Goal: Check status: Check status

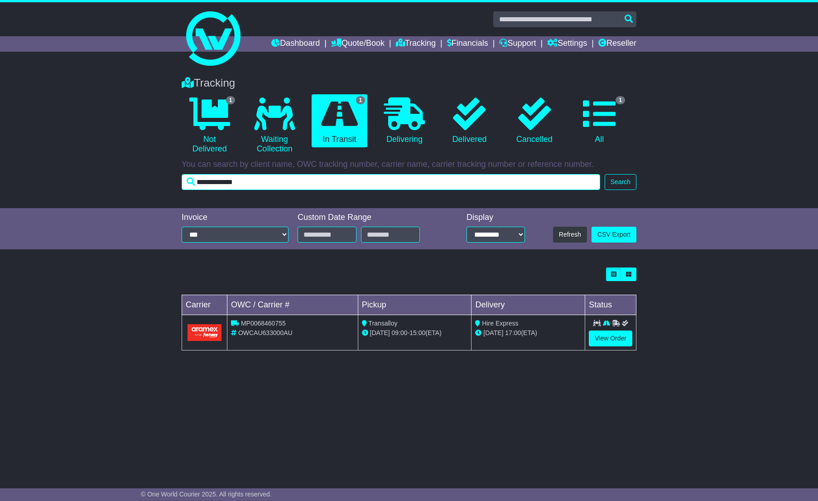
drag, startPoint x: 272, startPoint y: 182, endPoint x: 177, endPoint y: 184, distance: 95.6
click at [191, 184] on input "**********" at bounding box center [391, 182] width 419 height 16
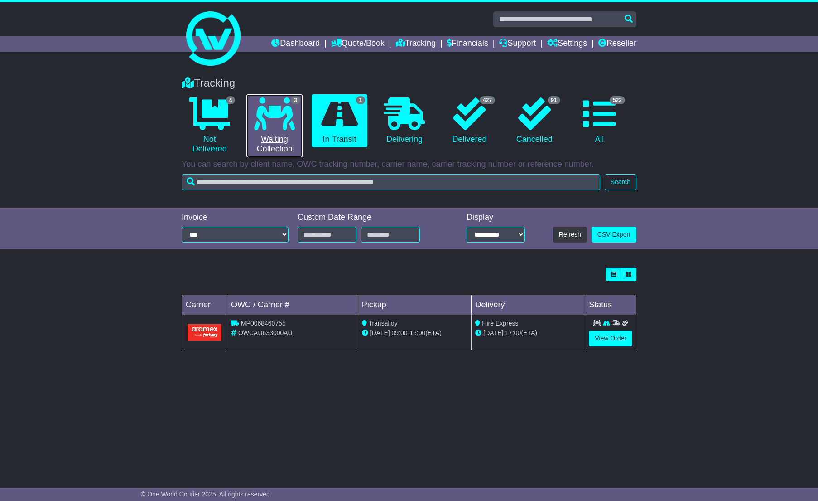
click at [286, 130] on link "3 Waiting Collection" at bounding box center [274, 125] width 56 height 63
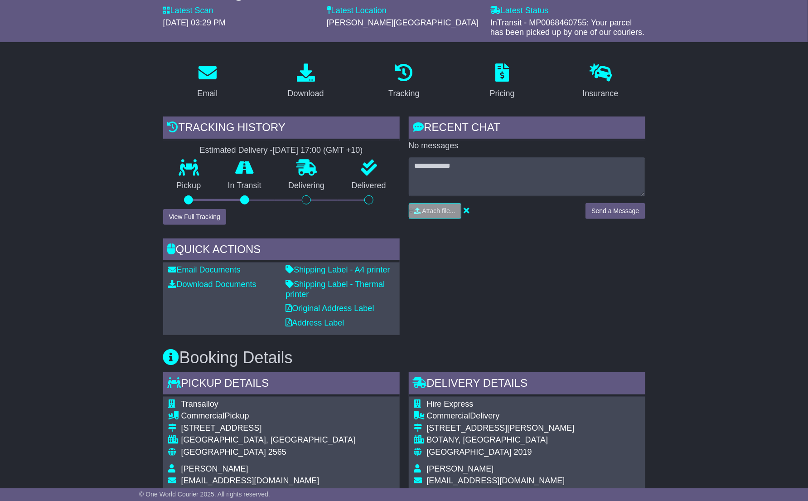
click at [681, 282] on div "Email Download Tracking Pricing Insurance" at bounding box center [404, 492] width 808 height 873
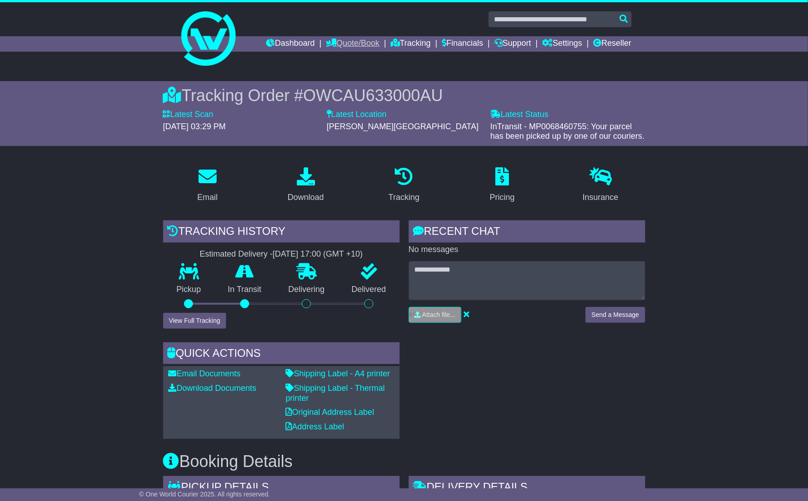
click at [333, 48] on link "Quote/Book" at bounding box center [352, 43] width 53 height 15
click at [289, 42] on link "Dashboard" at bounding box center [290, 43] width 48 height 15
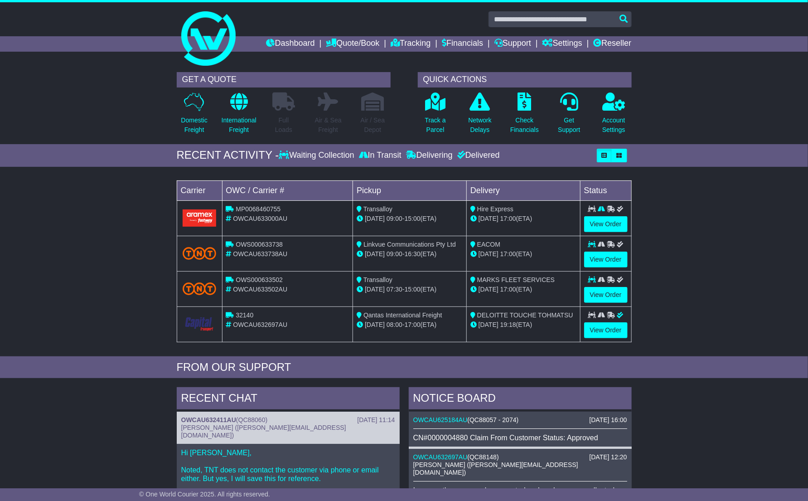
click at [137, 294] on div "Loading... No bookings found Carrier OWC / Carrier # Pickup Delivery Status MP0…" at bounding box center [404, 263] width 808 height 185
